Goal: Transaction & Acquisition: Subscribe to service/newsletter

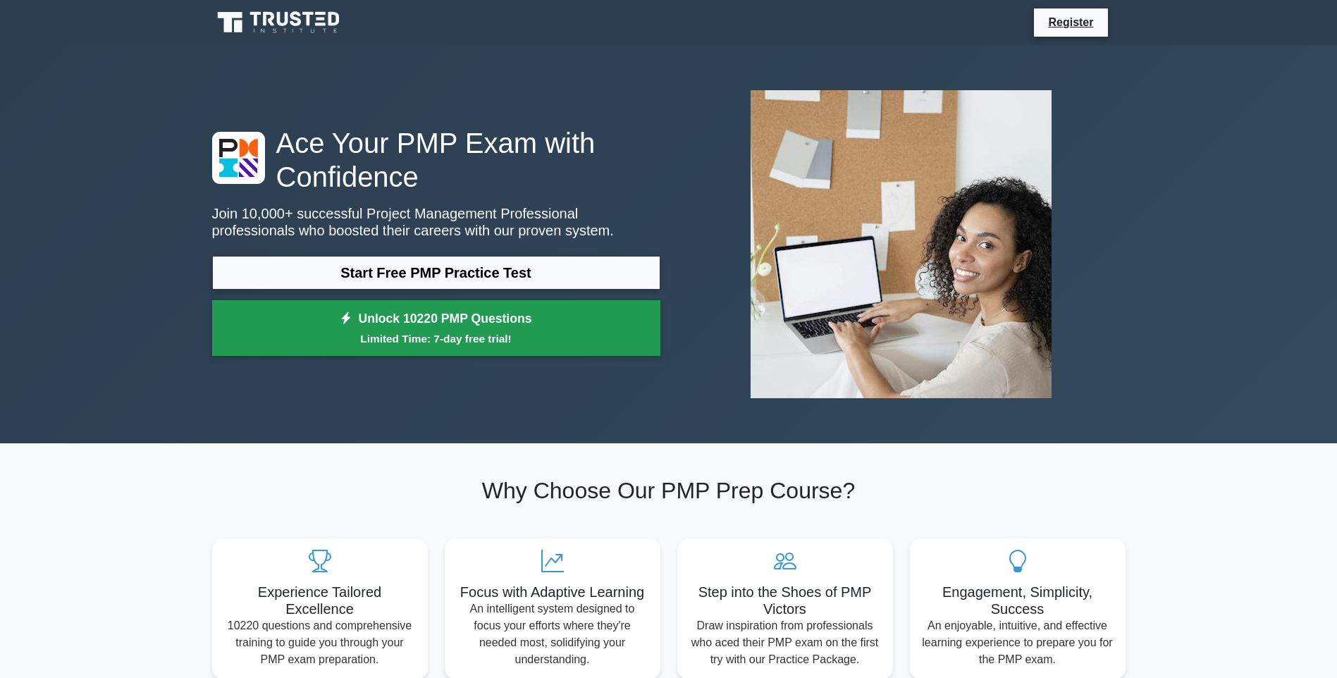
click at [438, 316] on link "Unlock 10220 PMP Questions Limited Time: 7-day free trial!" at bounding box center [436, 328] width 448 height 56
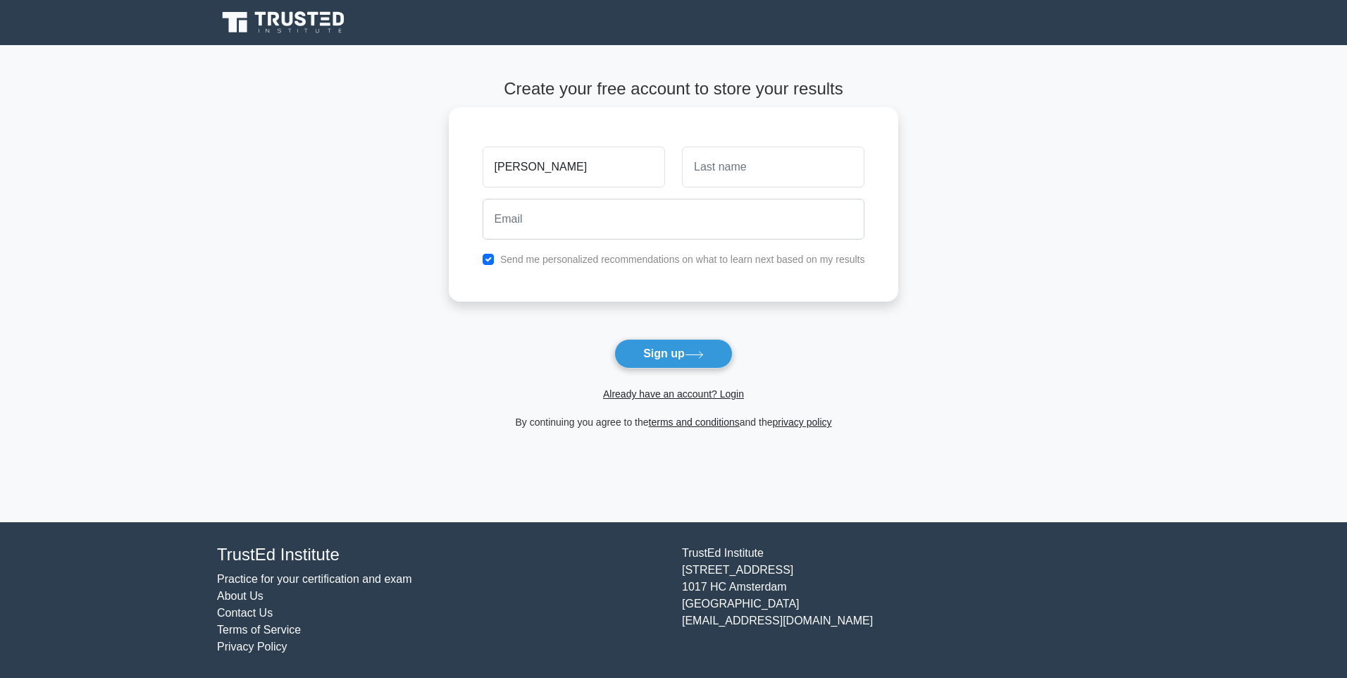
type input "[PERSON_NAME]"
click at [715, 171] on input "text" at bounding box center [773, 167] width 183 height 41
type input "Witbooi"
type input "drdwmedprax@iway.na"
click at [590, 260] on label "Send me personalized recommendations on what to learn next based on my results" at bounding box center [682, 259] width 365 height 11
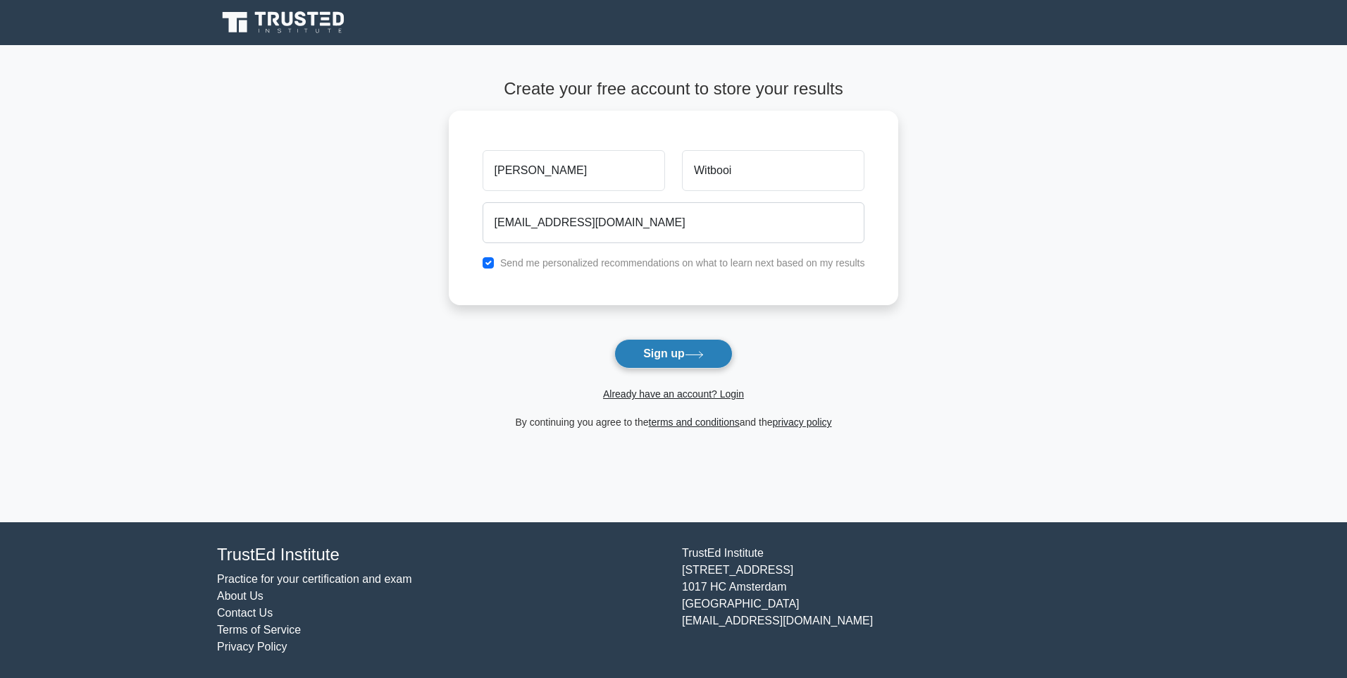
click at [667, 353] on button "Sign up" at bounding box center [673, 354] width 118 height 30
click at [810, 261] on label "Send me personalized recommendations on what to learn next based on my results" at bounding box center [682, 259] width 365 height 11
click at [674, 352] on form "Create your free account to store your results Derryl Witbooi drdwmedprax@iway.…" at bounding box center [674, 255] width 450 height 352
click at [675, 355] on form "Create your free account to store your results Derryl Witbooi drdwmedprax@iway.…" at bounding box center [674, 255] width 450 height 352
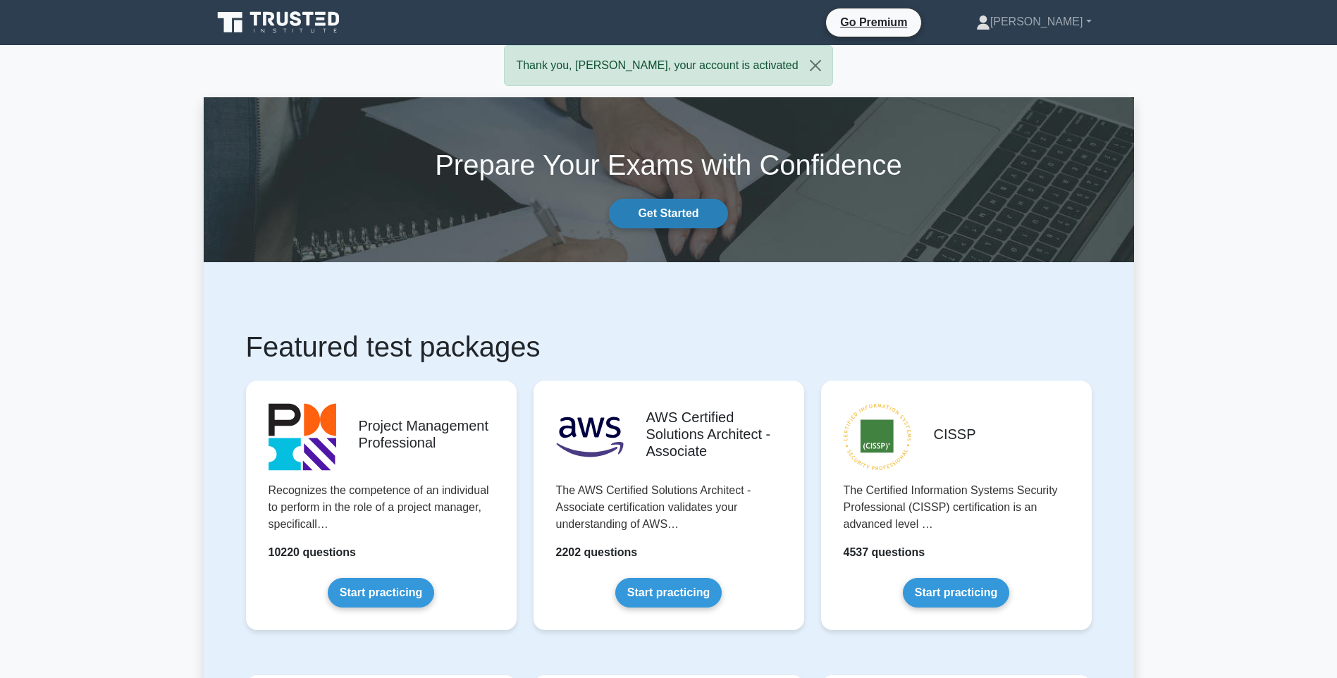
click at [660, 215] on link "Get Started" at bounding box center [668, 214] width 118 height 30
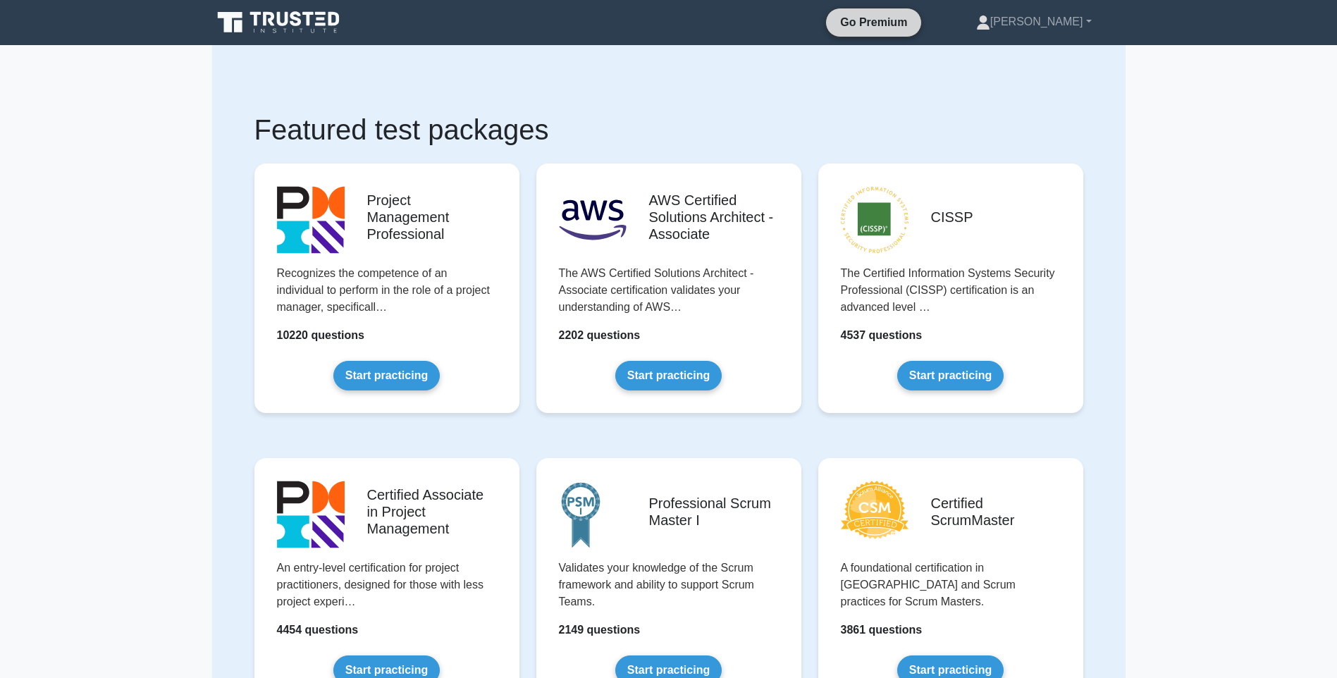
click at [915, 18] on link "Go Premium" at bounding box center [873, 22] width 84 height 18
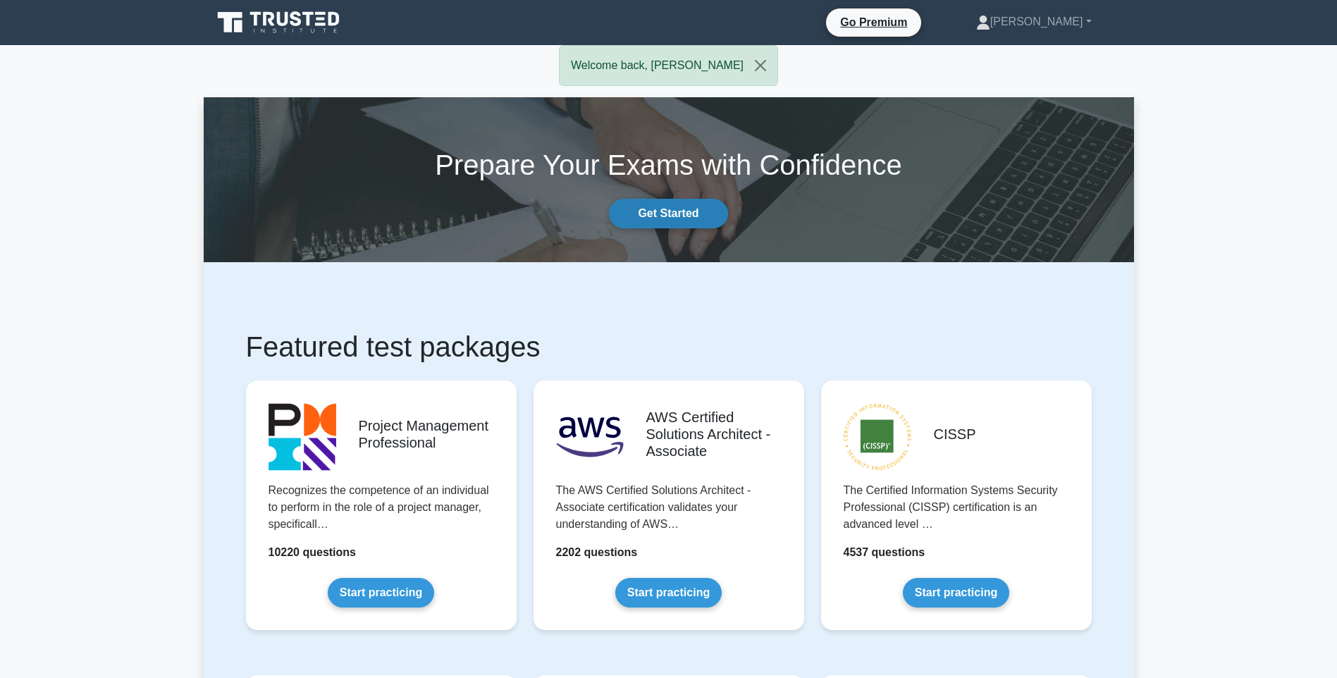
click at [686, 214] on link "Get Started" at bounding box center [668, 214] width 118 height 30
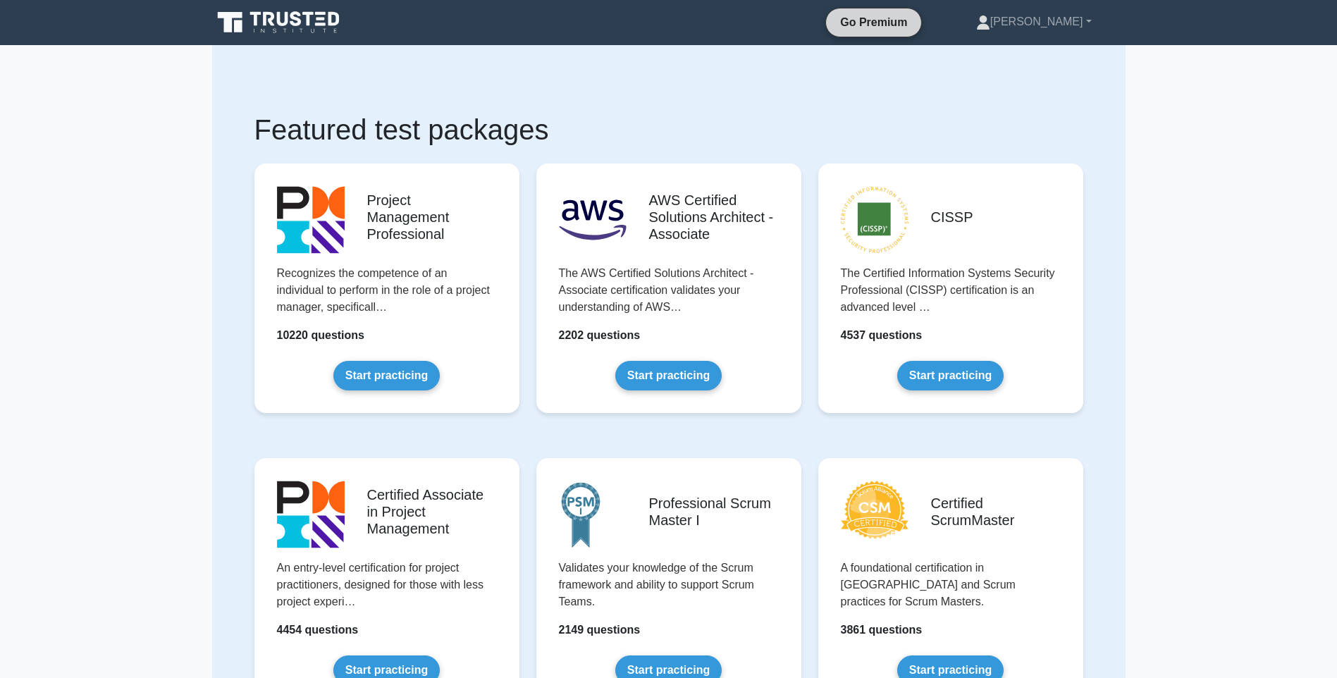
click at [915, 25] on link "Go Premium" at bounding box center [873, 22] width 84 height 18
click at [1089, 18] on link "[PERSON_NAME]" at bounding box center [1033, 22] width 183 height 28
click at [793, 13] on div "Go Premium Derryl Profile Settings Profile Settings Go Premium Derryl Profile S…" at bounding box center [742, 23] width 767 height 30
